Goal: Transaction & Acquisition: Purchase product/service

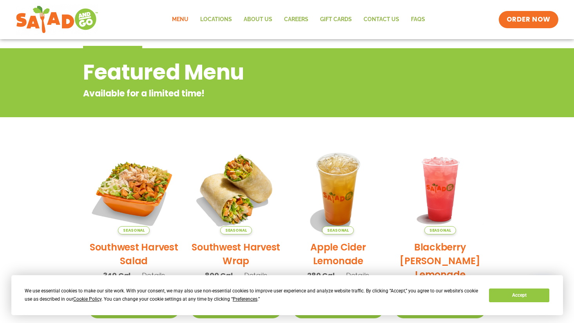
scroll to position [78, 0]
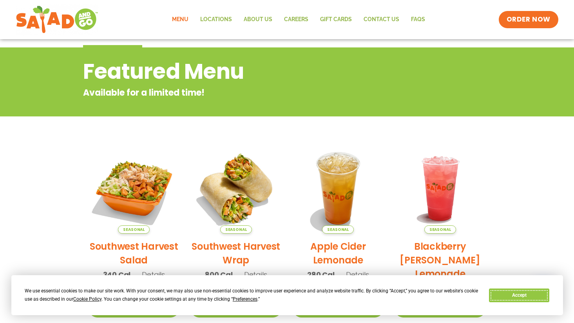
click at [518, 294] on button "Accept" at bounding box center [519, 295] width 60 height 14
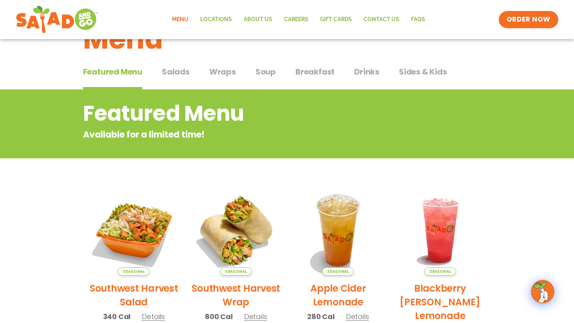
scroll to position [0, 0]
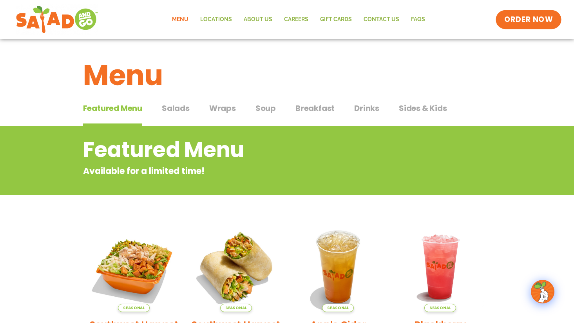
click at [535, 20] on span "ORDER NOW" at bounding box center [528, 19] width 49 height 10
click at [525, 22] on span "ORDER NOW" at bounding box center [528, 19] width 49 height 10
